Goal: Information Seeking & Learning: Learn about a topic

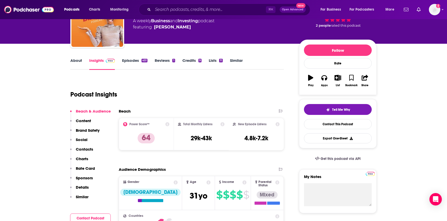
scroll to position [43, 0]
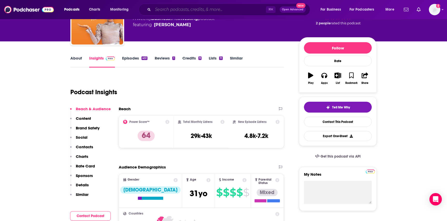
click at [167, 11] on input "Search podcasts, credits, & more..." at bounding box center [209, 9] width 113 height 8
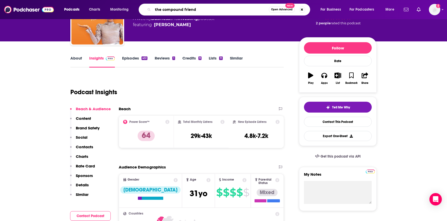
type input "the compound friends"
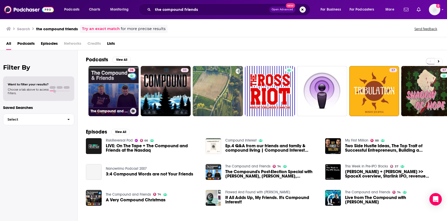
click at [102, 79] on link "74 The Compound and Friends" at bounding box center [114, 91] width 50 height 50
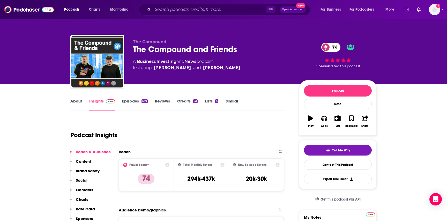
click at [129, 102] on link "Episodes 639" at bounding box center [135, 105] width 26 height 12
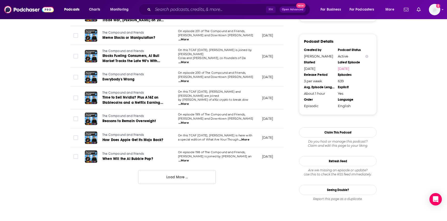
scroll to position [510, 0]
click at [189, 120] on span "...More" at bounding box center [184, 122] width 10 height 4
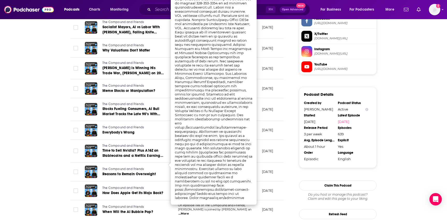
scroll to position [459, 0]
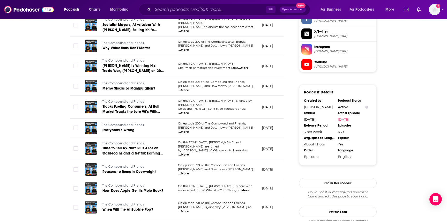
scroll to position [484, 0]
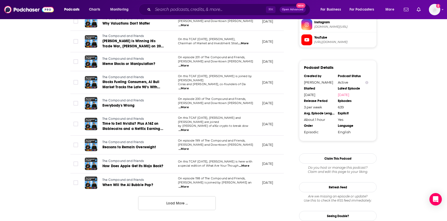
click at [165, 196] on button "Load More ..." at bounding box center [177, 203] width 78 height 14
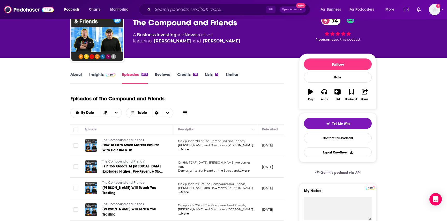
scroll to position [0, 0]
